Goal: Information Seeking & Learning: Learn about a topic

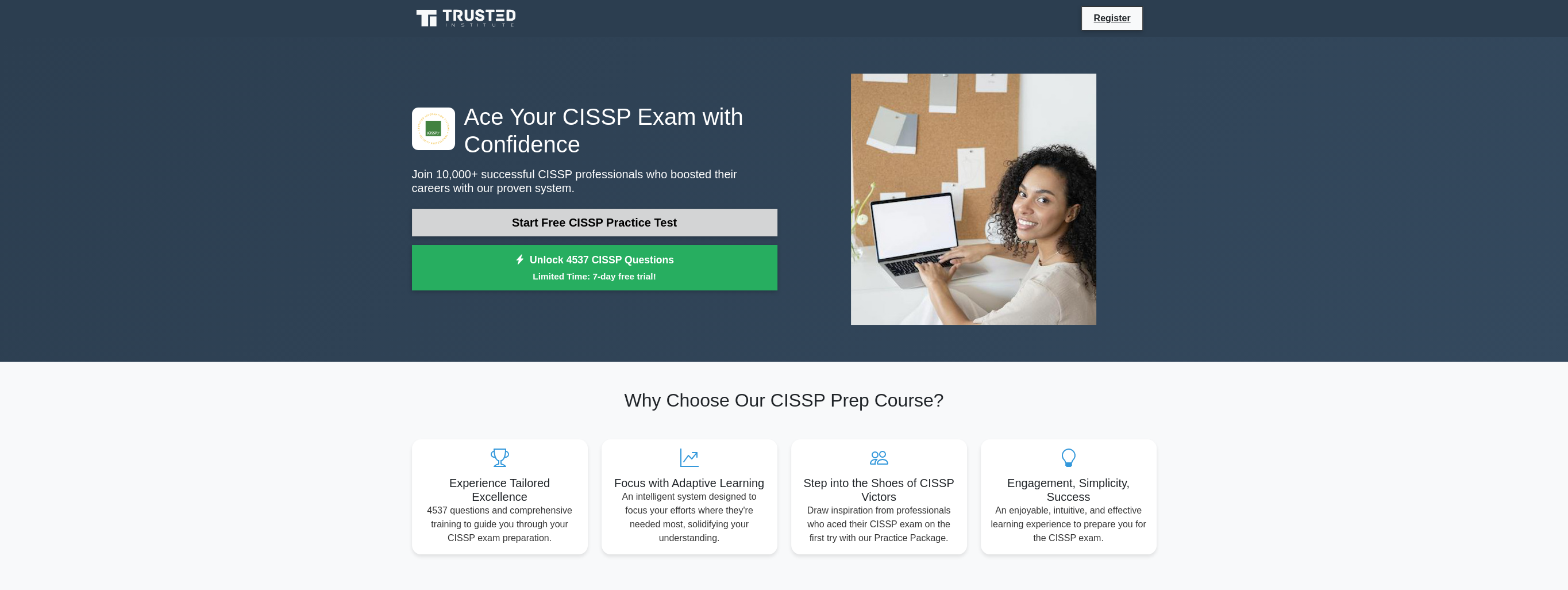
click at [478, 211] on link "Start Free CISSP Practice Test" at bounding box center [595, 223] width 365 height 27
